Goal: Check status

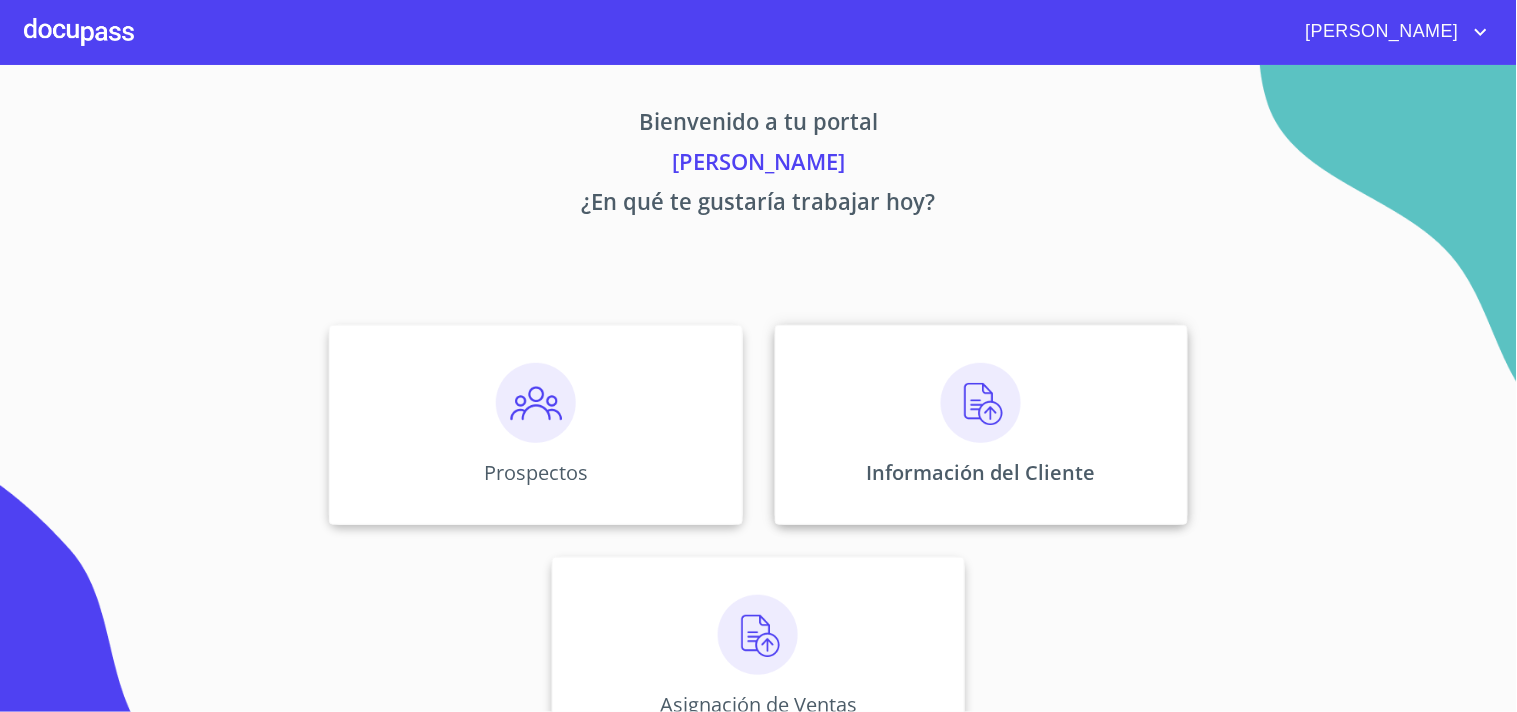
click at [981, 418] on img at bounding box center [981, 403] width 80 height 80
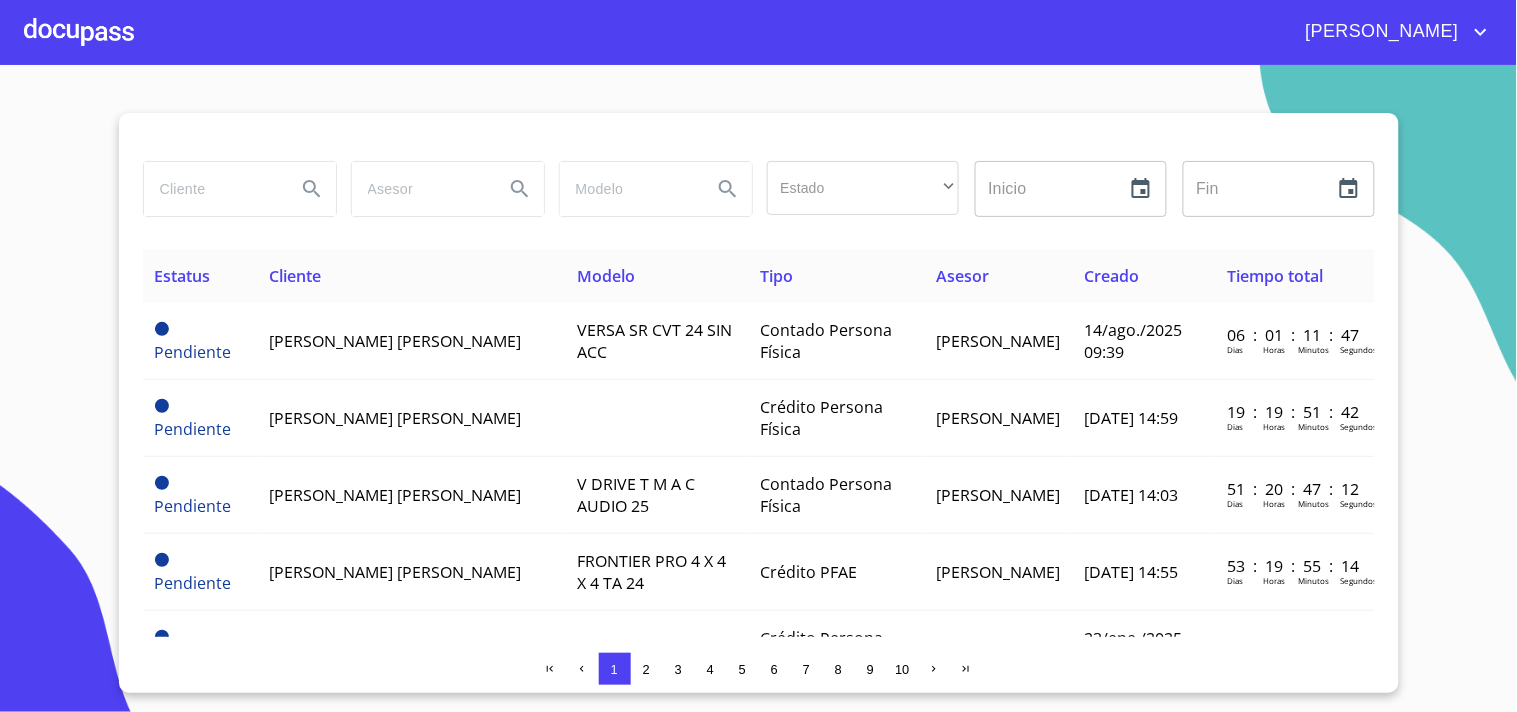
click at [647, 665] on span "2" at bounding box center [646, 669] width 7 height 15
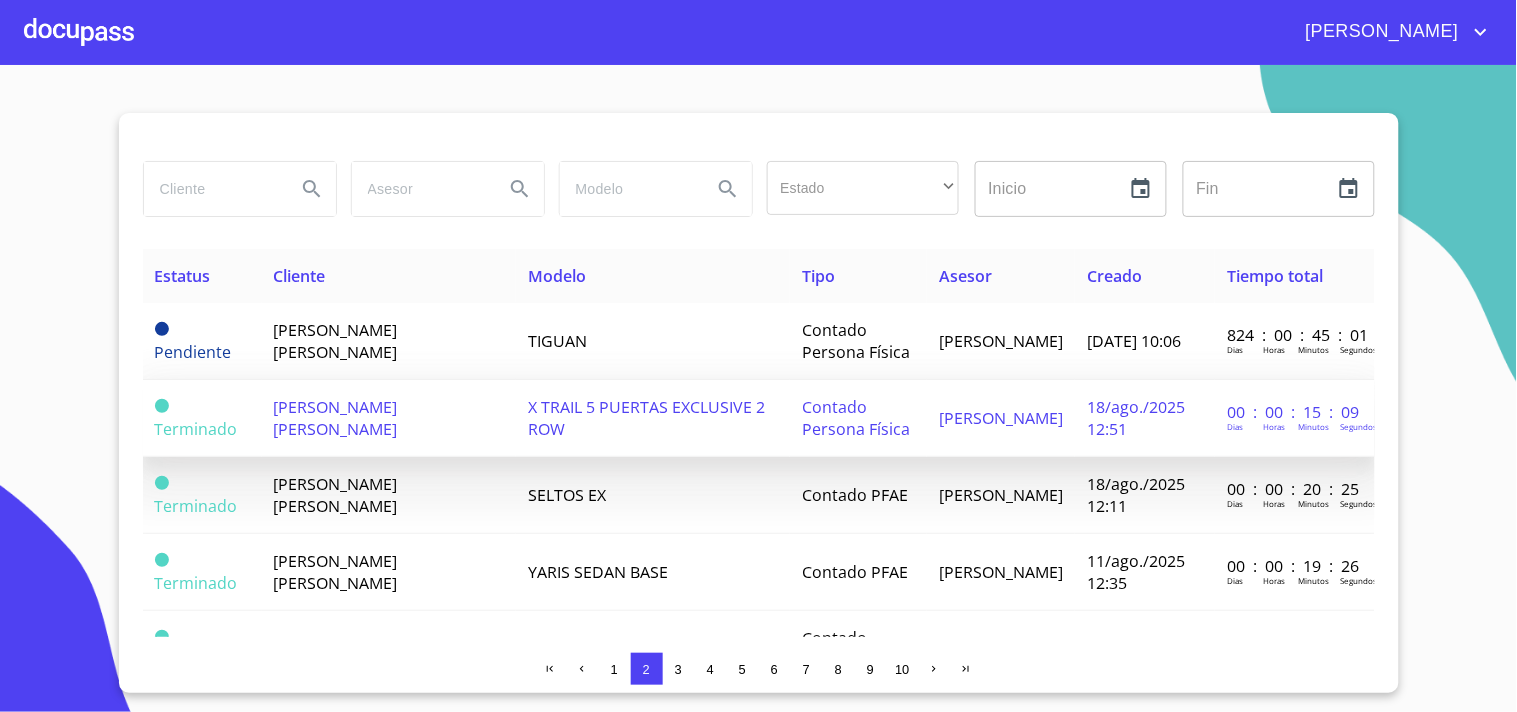
click at [384, 404] on span "[PERSON_NAME] [PERSON_NAME]" at bounding box center [336, 418] width 124 height 44
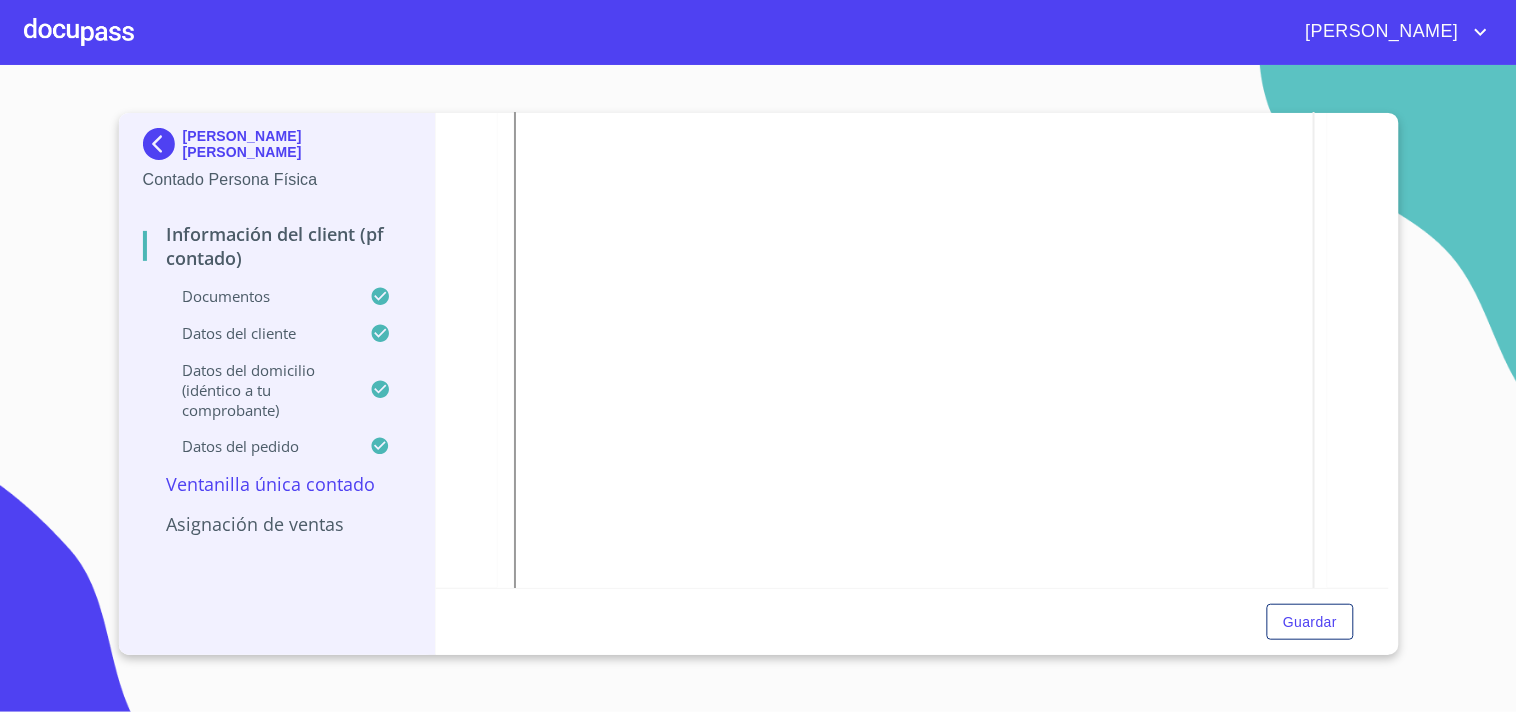
scroll to position [1233, 0]
